Goal: Transaction & Acquisition: Purchase product/service

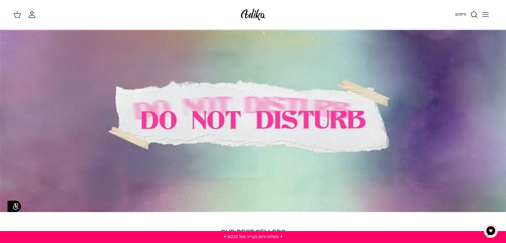
scroll to position [212, 0]
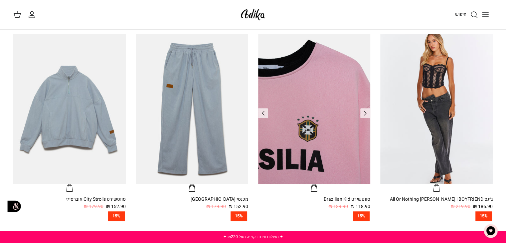
click at [341, 135] on img "סווטשירט Brazilian Kid" at bounding box center [314, 109] width 112 height 150
